Goal: Task Accomplishment & Management: Use online tool/utility

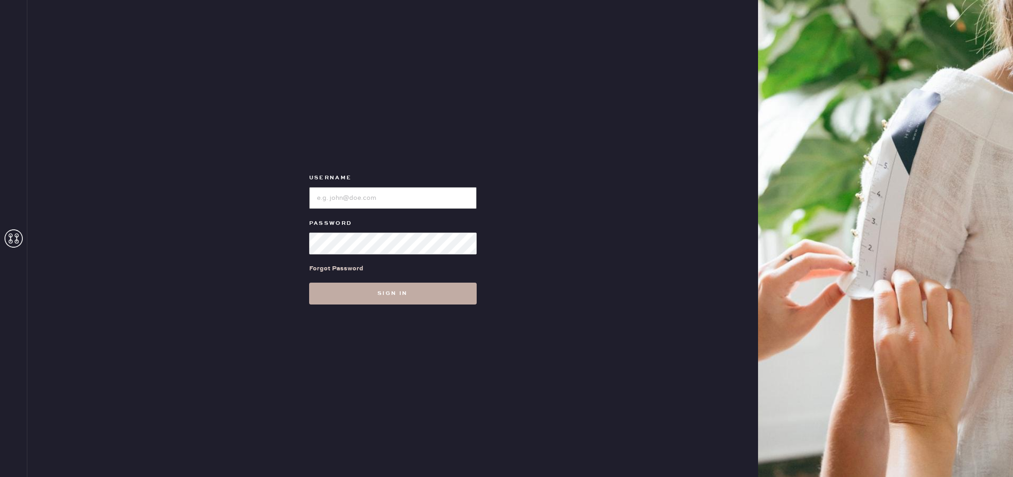
type input "reformationsomerset"
click at [358, 296] on button "Sign in" at bounding box center [393, 294] width 168 height 22
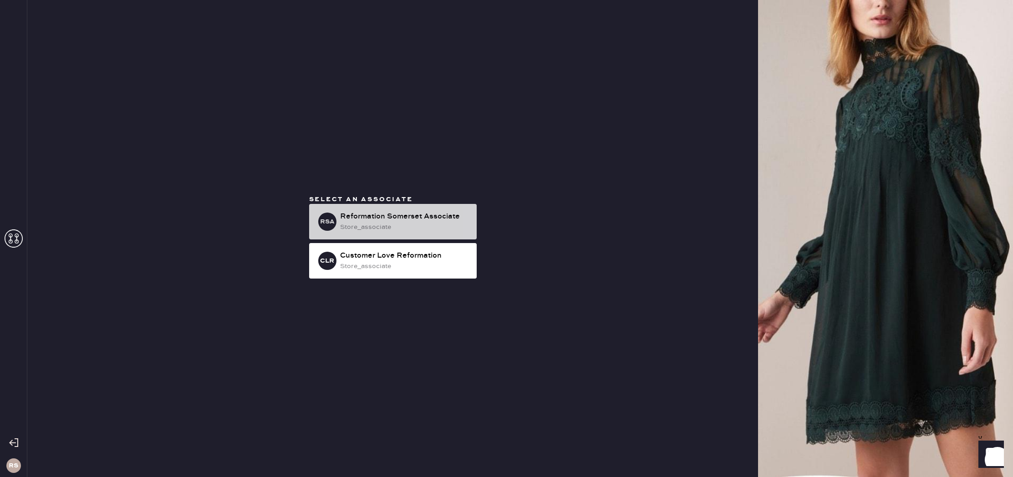
click at [385, 222] on div "store_associate" at bounding box center [404, 227] width 129 height 10
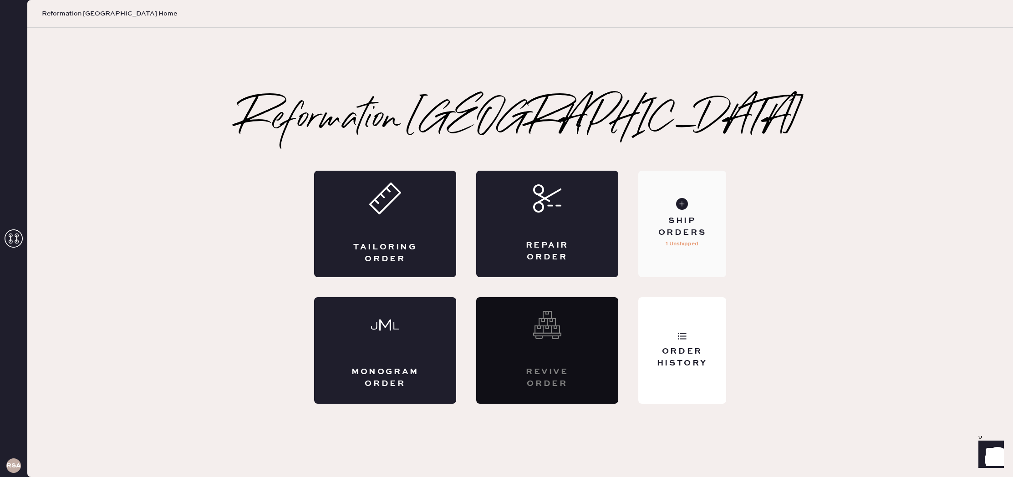
click at [686, 219] on div "Ship Orders" at bounding box center [682, 226] width 73 height 23
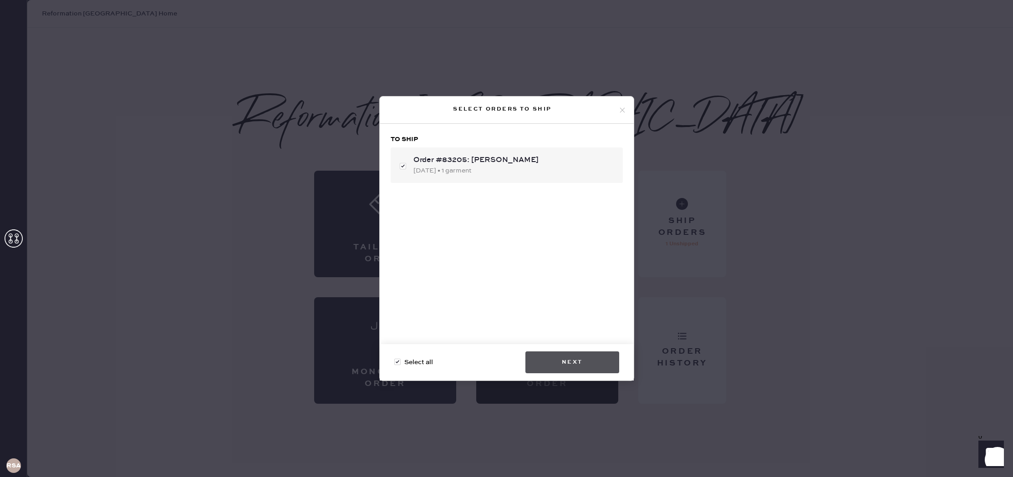
click at [550, 359] on button "Next" at bounding box center [573, 363] width 94 height 22
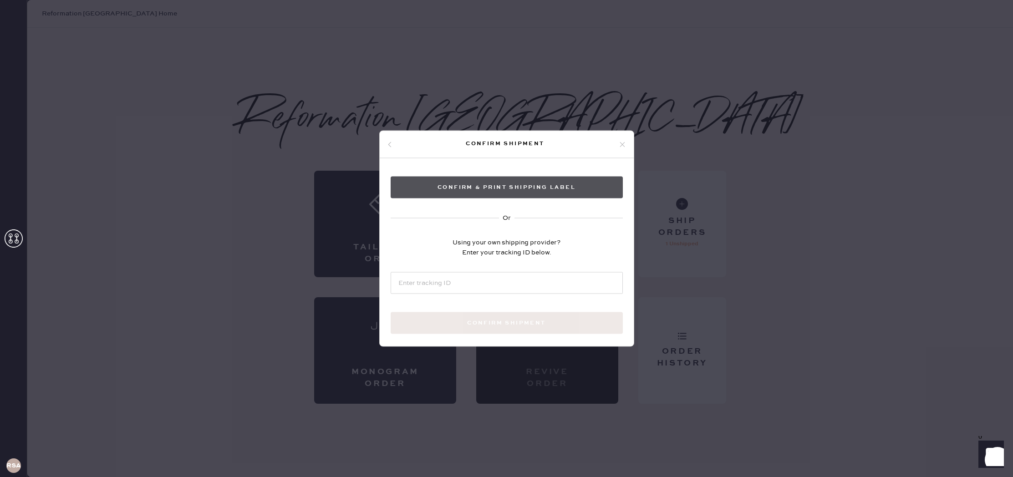
click at [510, 183] on button "Confirm & Print shipping label" at bounding box center [507, 188] width 232 height 22
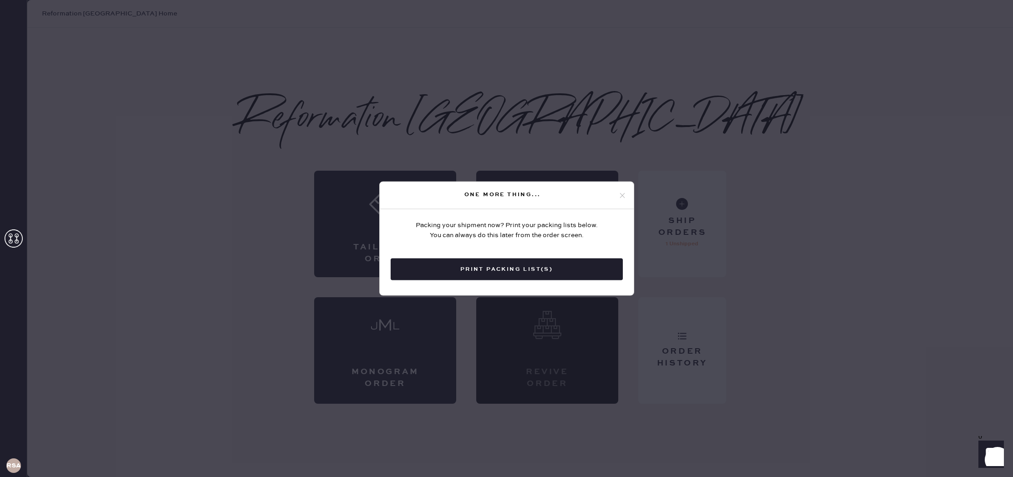
click at [514, 273] on button "Print Packing List(s)" at bounding box center [507, 270] width 232 height 22
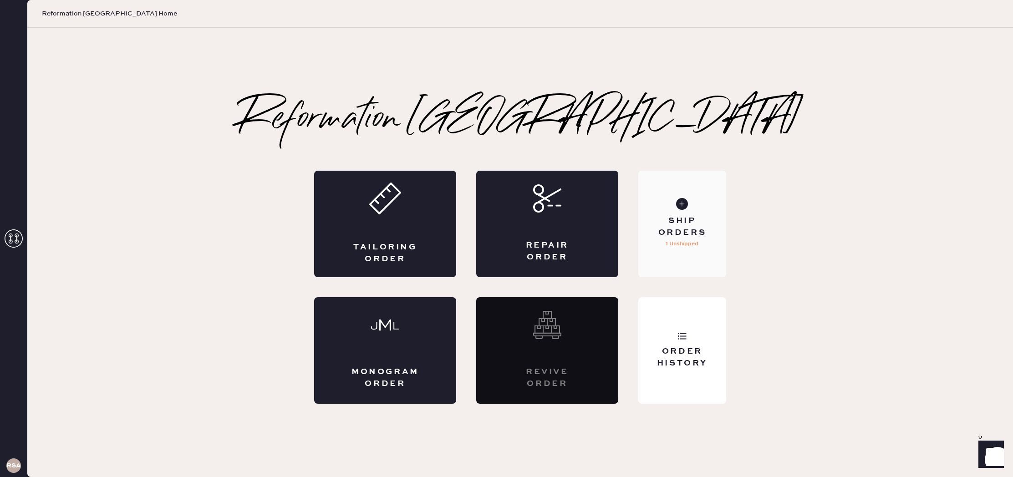
click at [689, 223] on div "Ship Orders" at bounding box center [682, 226] width 73 height 23
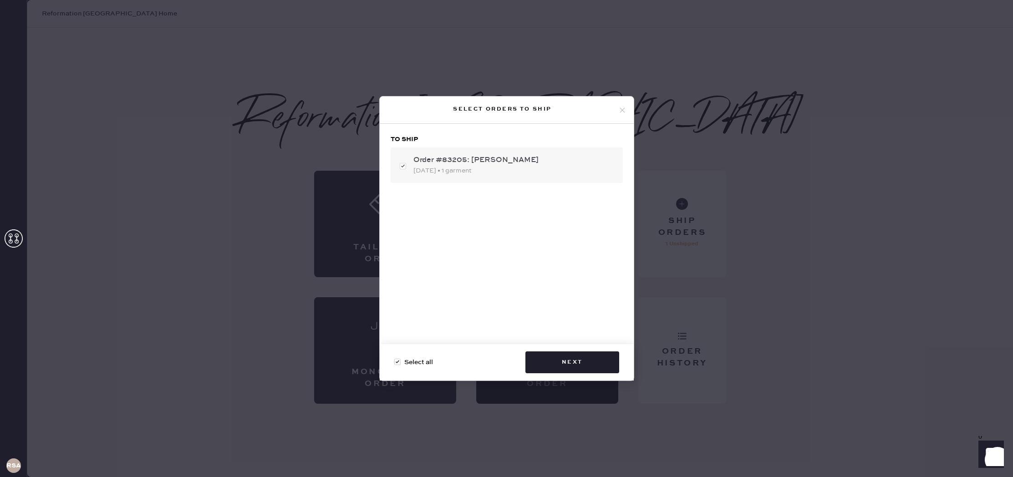
click at [491, 164] on div "Order #83205: [PERSON_NAME]" at bounding box center [514, 160] width 202 height 11
checkbox input "false"
click at [491, 164] on div "Order #83205: [PERSON_NAME]" at bounding box center [514, 160] width 202 height 11
checkbox input "true"
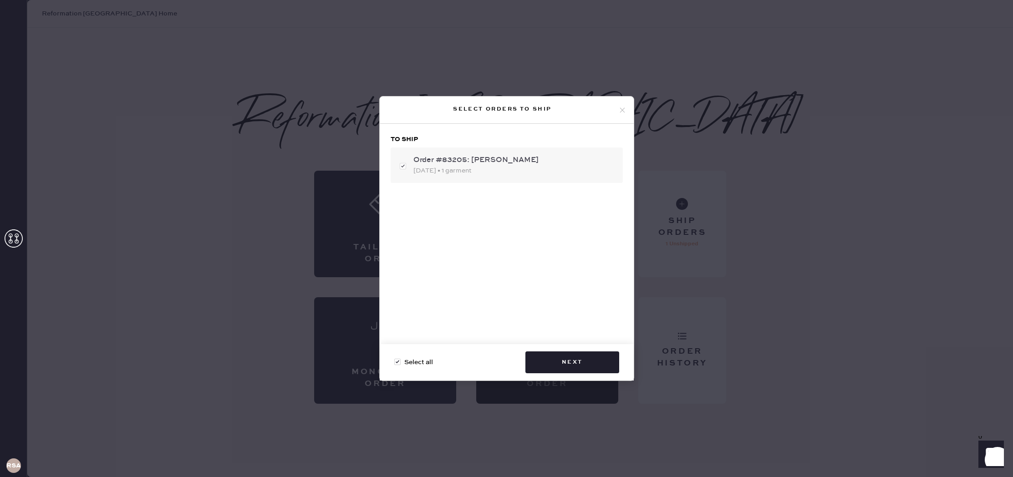
checkbox input "false"
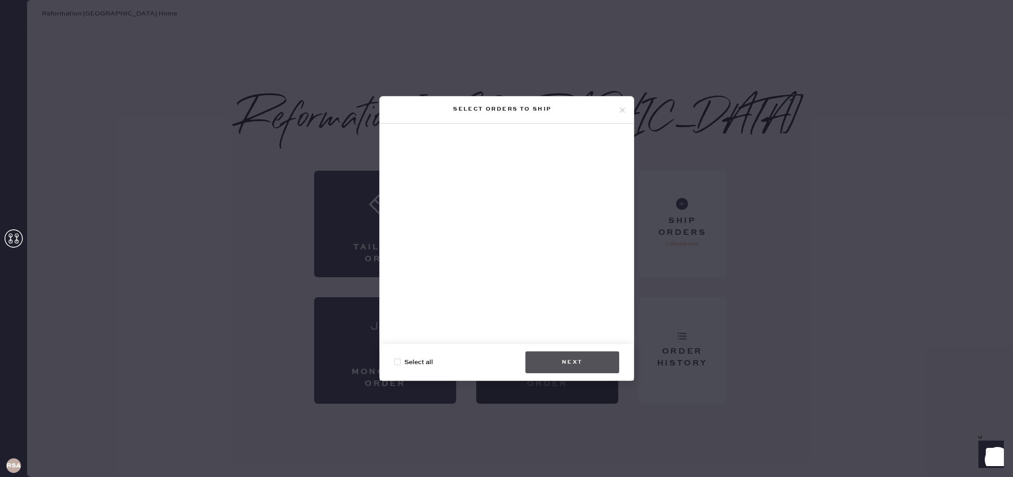
click at [567, 365] on button "Next" at bounding box center [573, 363] width 94 height 22
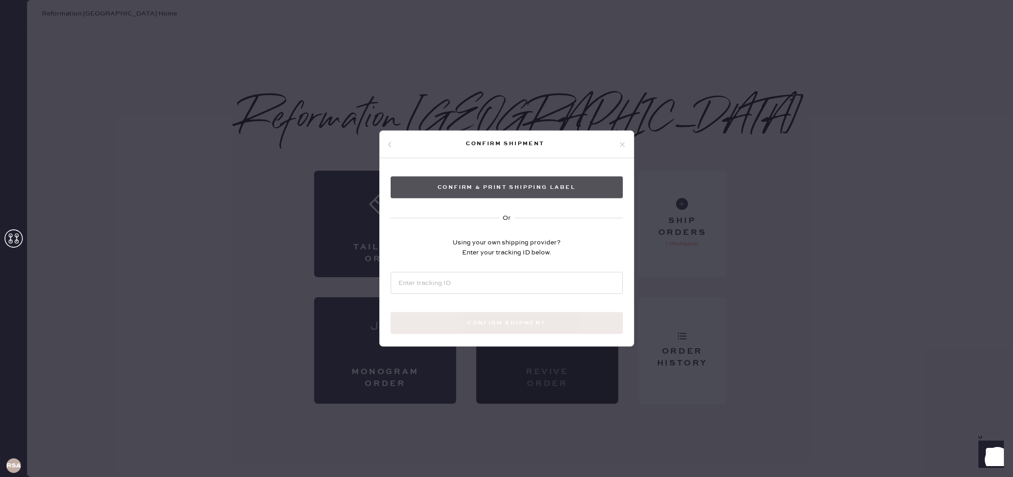
click at [502, 184] on button "Confirm & Print shipping label" at bounding box center [507, 188] width 232 height 22
